Goal: Task Accomplishment & Management: Use online tool/utility

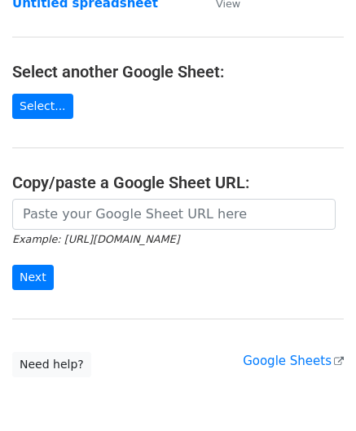
scroll to position [163, 0]
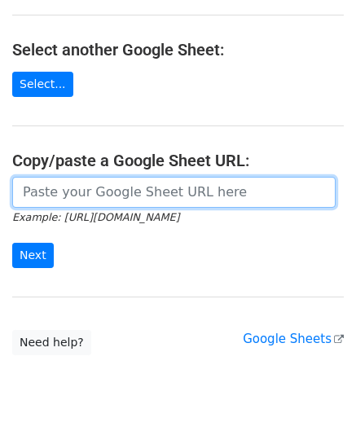
click at [72, 194] on input "url" at bounding box center [173, 192] width 323 height 31
paste input "https://docs.google.com/spreadsheets/d/1_keHh8U-0a09WtXBsUDFSSKVT8uVB_hQxSUA6ad…"
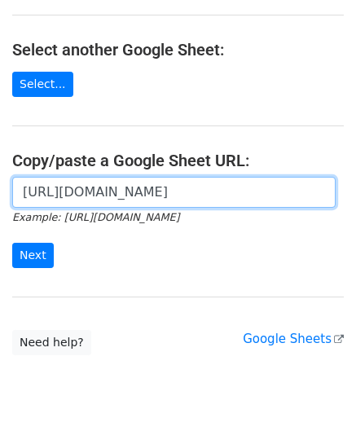
scroll to position [0, 362]
type input "https://docs.google.com/spreadsheets/d/1_keHh8U-0a09WtXBsUDFSSKVT8uVB_hQxSUA6ad…"
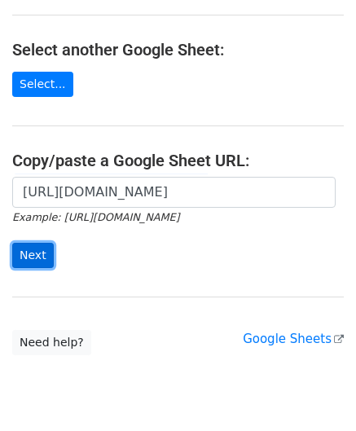
scroll to position [0, 0]
click at [42, 253] on input "Next" at bounding box center [33, 255] width 42 height 25
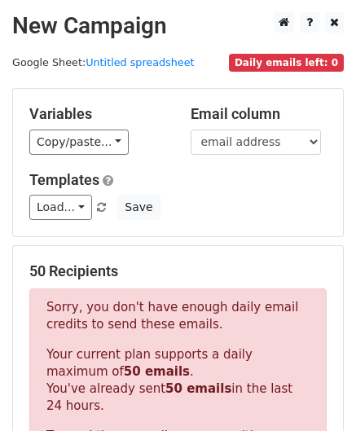
scroll to position [523, 0]
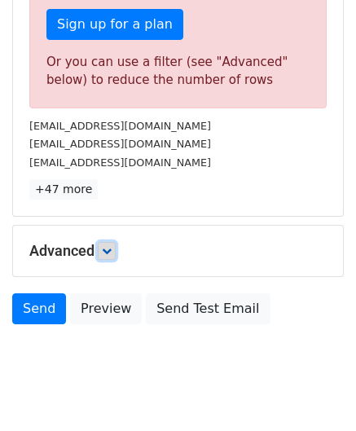
click at [107, 246] on icon at bounding box center [107, 251] width 10 height 10
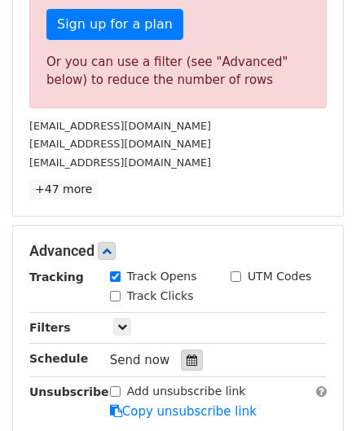
click at [186, 349] on div at bounding box center [192, 359] width 22 height 21
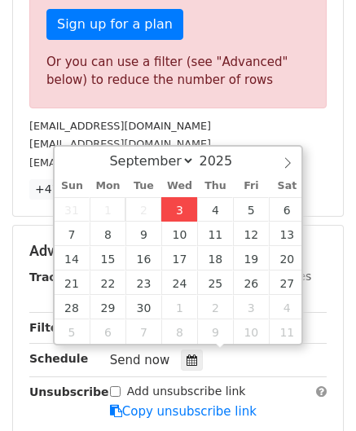
type input "[DATE] 12:00"
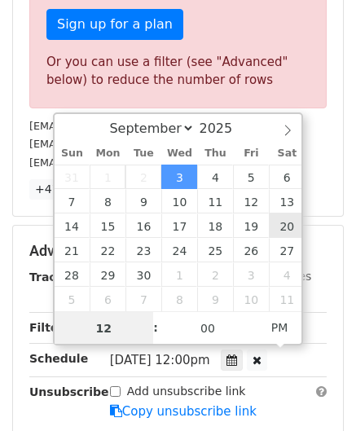
paste input "6"
type input "6"
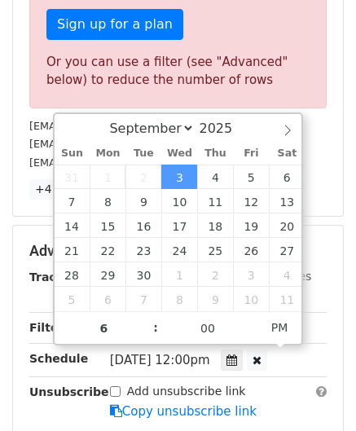
scroll to position [331, 0]
type input "[DATE] 18:00"
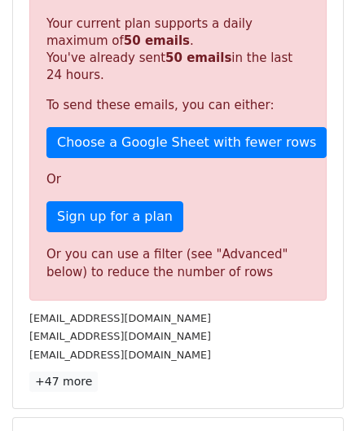
scroll to position [747, 0]
